Goal: Understand process/instructions: Learn how to perform a task or action

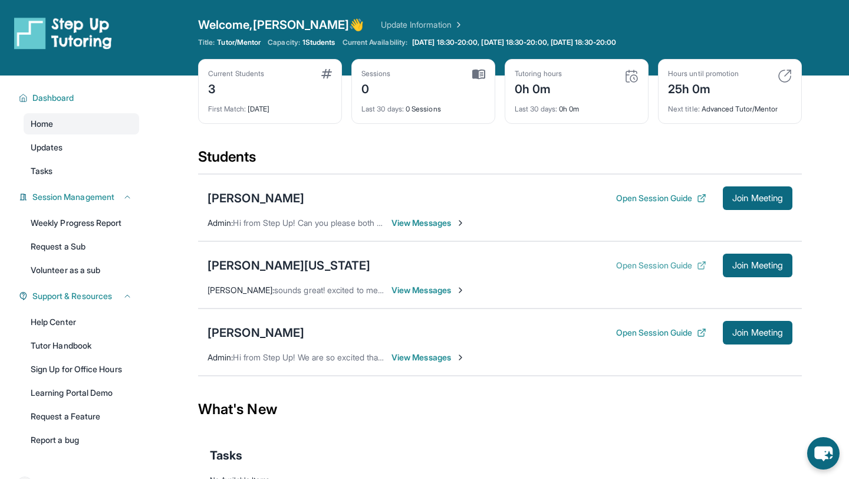
click at [662, 266] on button "Open Session Guide" at bounding box center [661, 265] width 90 height 12
click at [652, 263] on button "Open Session Guide" at bounding box center [661, 265] width 90 height 12
